Goal: Task Accomplishment & Management: Complete application form

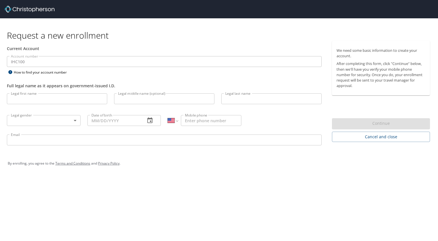
select select "US"
click at [72, 101] on input "Legal first name" at bounding box center [57, 98] width 100 height 11
type input "[PERSON_NAME]"
type input "Dawood."
type input "[PHONE_NUMBER]"
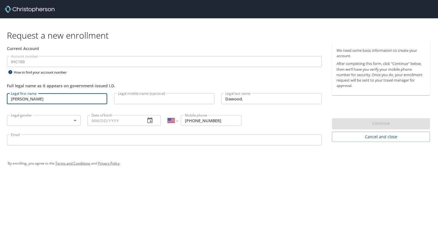
type input "[PERSON_NAME][EMAIL_ADDRESS][PERSON_NAME][DOMAIN_NAME]"
click at [72, 121] on body "Request a new enrollment Current Account Account number IHC100 Account number H…" at bounding box center [219, 120] width 438 height 241
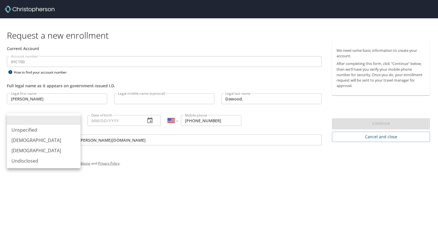
click at [43, 153] on li "[DEMOGRAPHIC_DATA]" at bounding box center [44, 151] width 74 height 10
type input "[DEMOGRAPHIC_DATA]"
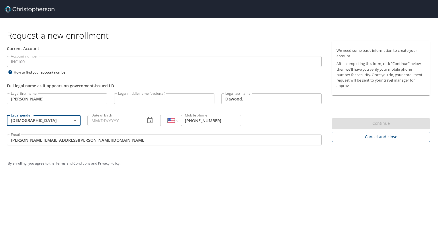
click at [100, 119] on input "Date of birth" at bounding box center [114, 120] width 54 height 11
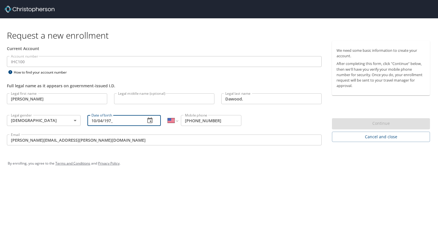
type input "[DATE]"
click at [95, 119] on input "[DATE]" at bounding box center [114, 120] width 54 height 11
drag, startPoint x: 126, startPoint y: 121, endPoint x: 88, endPoint y: 123, distance: 38.5
click at [88, 123] on input "[DATE]" at bounding box center [114, 120] width 54 height 11
type input "[DATE]"
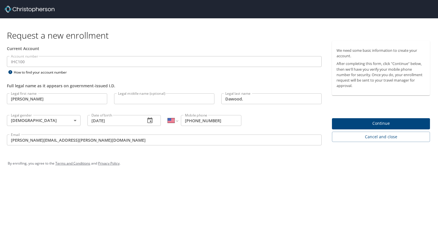
click at [72, 172] on div "By enrolling, you agree to the Terms and Conditions and Privacy Policy ." at bounding box center [218, 164] width 431 height 26
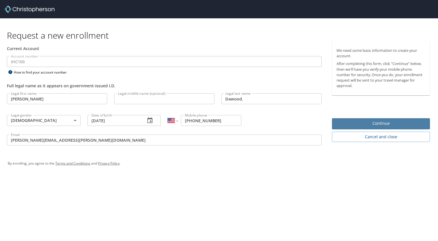
click at [370, 124] on span "Continue" at bounding box center [380, 123] width 89 height 7
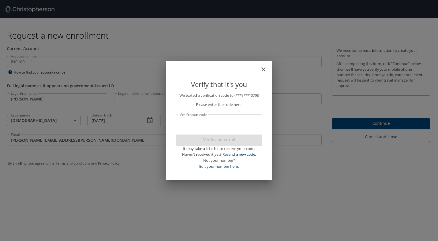
click at [239, 122] on input "Verification code" at bounding box center [219, 120] width 87 height 11
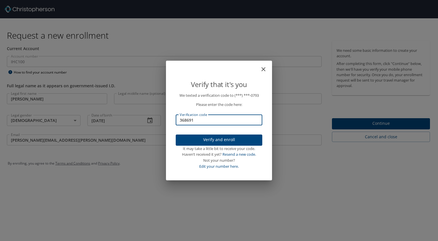
type input "368691"
click at [240, 142] on span "Verify and enroll" at bounding box center [218, 139] width 77 height 7
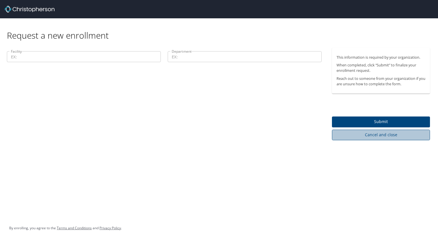
click at [368, 139] on button "Cancel and close" at bounding box center [381, 135] width 98 height 11
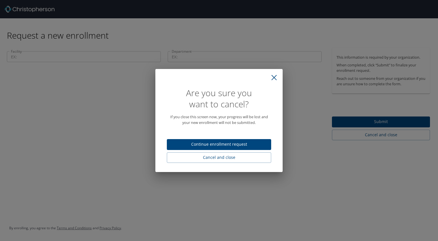
click at [226, 144] on span "Continue enrollment request" at bounding box center [218, 144] width 95 height 7
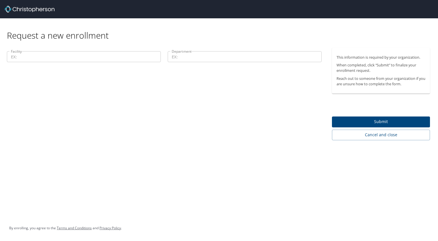
click at [68, 65] on div "Facility Facility" at bounding box center [83, 57] width 161 height 19
click at [65, 61] on input "Facility" at bounding box center [84, 56] width 154 height 11
